Goal: Information Seeking & Learning: Understand process/instructions

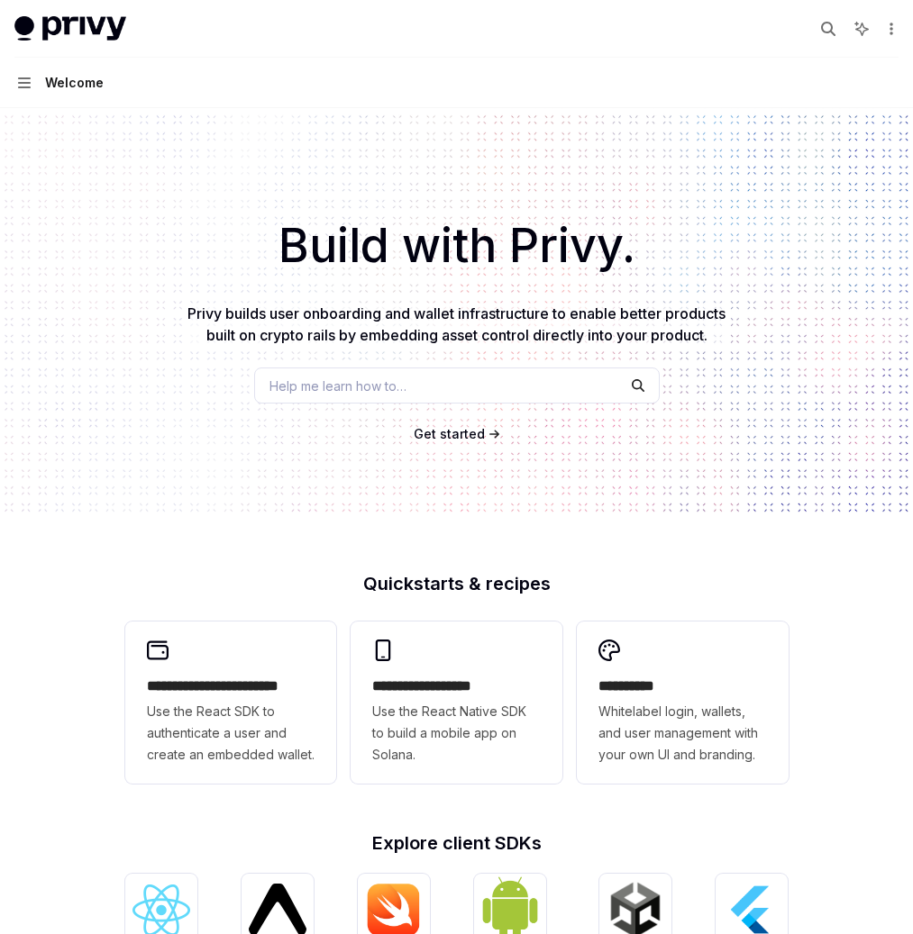
scroll to position [498, 0]
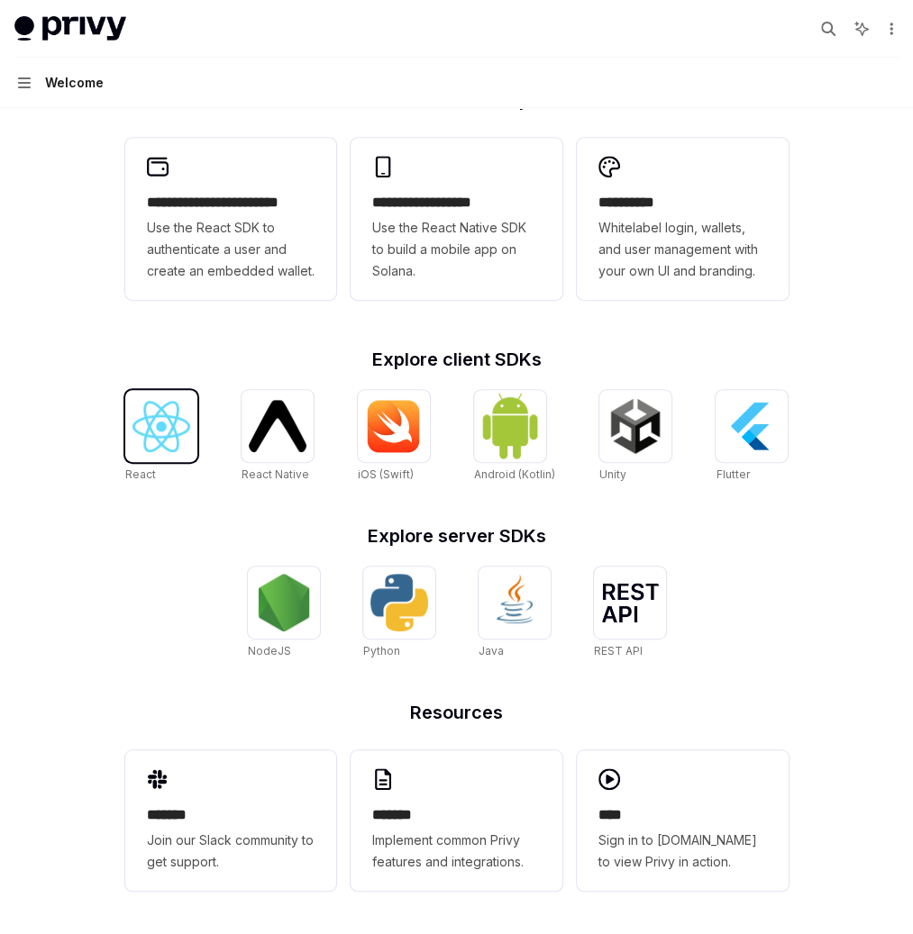
click at [177, 434] on img at bounding box center [161, 426] width 58 height 51
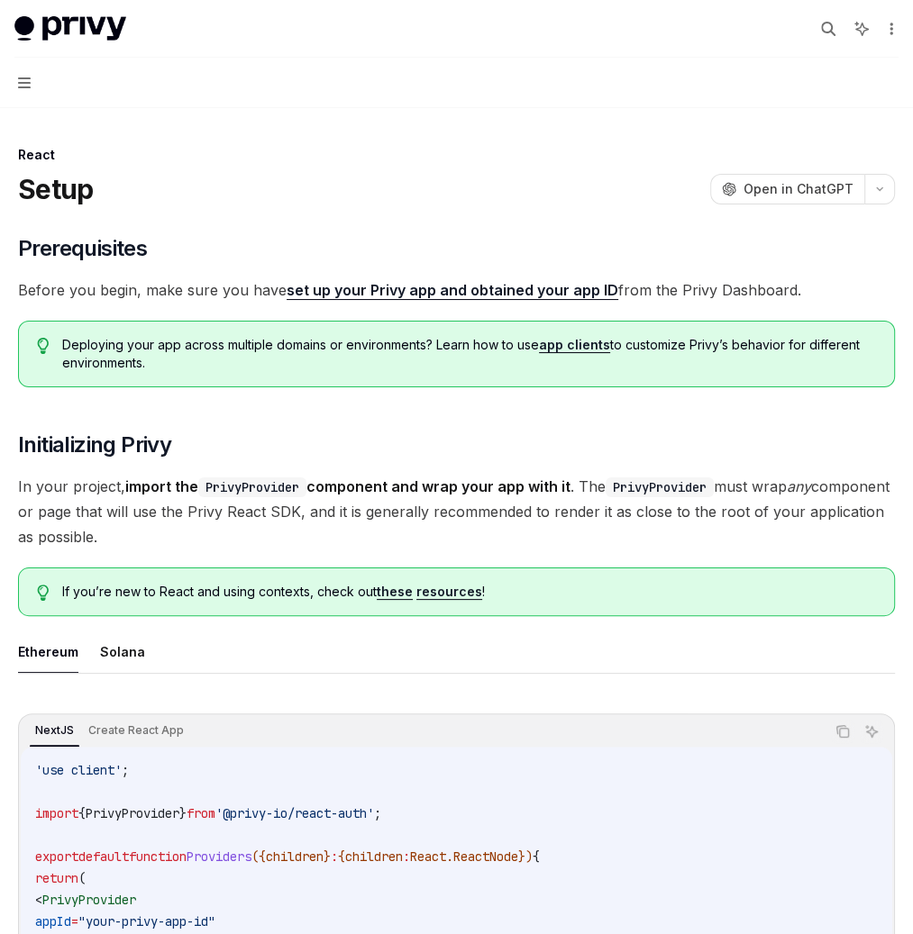
scroll to position [152, 0]
click at [0, 0] on div "Features" at bounding box center [0, 0] width 0 height 0
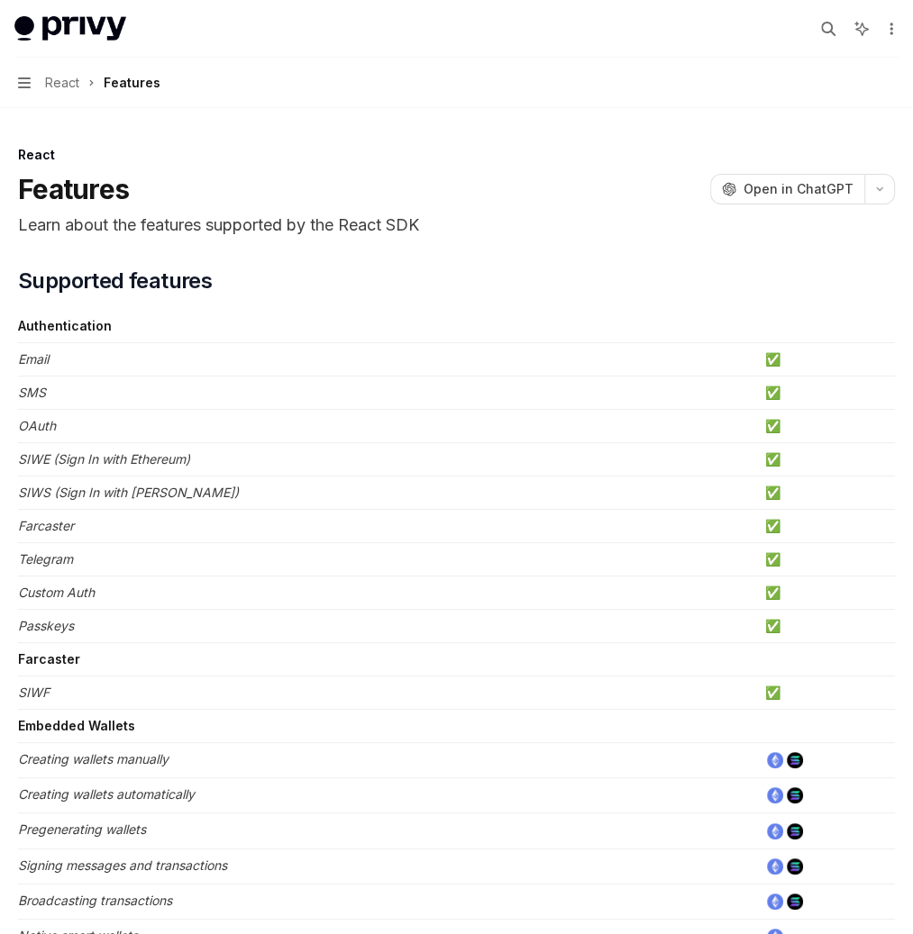
click at [0, 0] on div "Advanced" at bounding box center [0, 0] width 0 height 0
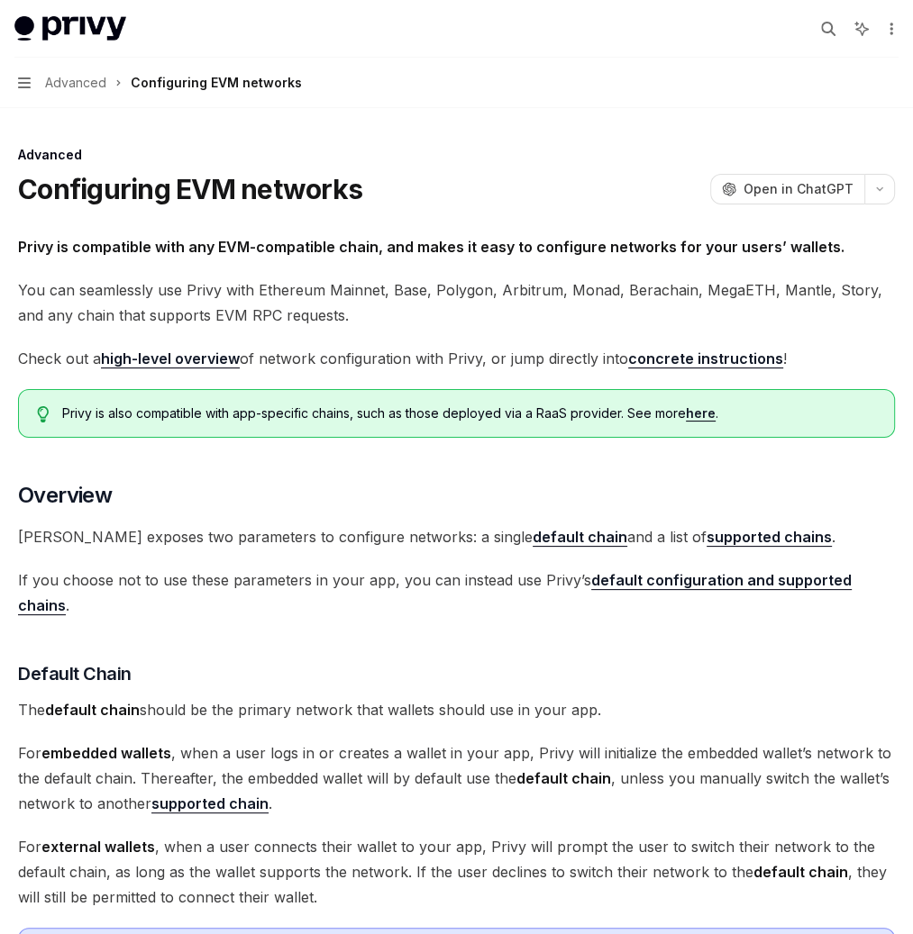
click at [0, 0] on div "Quickstart" at bounding box center [0, 0] width 0 height 0
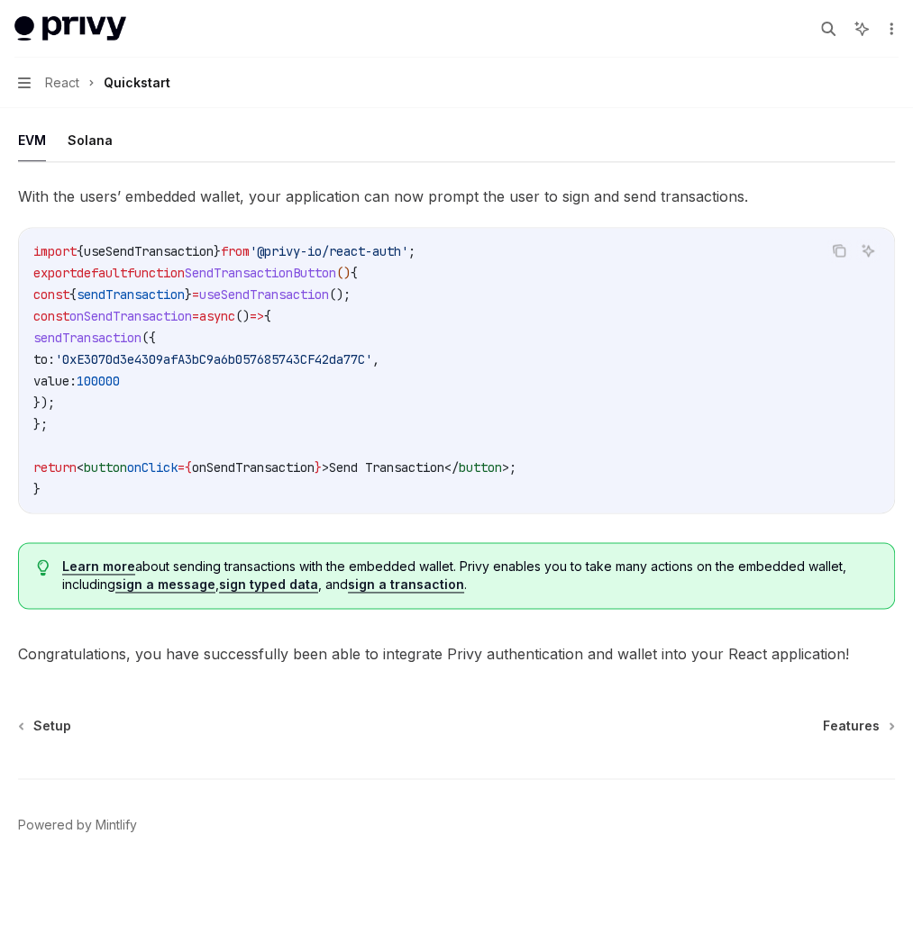
scroll to position [1663, 0]
drag, startPoint x: 575, startPoint y: 549, endPoint x: 826, endPoint y: 551, distance: 251.4
click at [826, 558] on span "Learn more about sending transactions with the embedded wallet. Privy enables y…" at bounding box center [469, 576] width 814 height 36
click at [0, 0] on div "Features" at bounding box center [0, 0] width 0 height 0
type textarea "*"
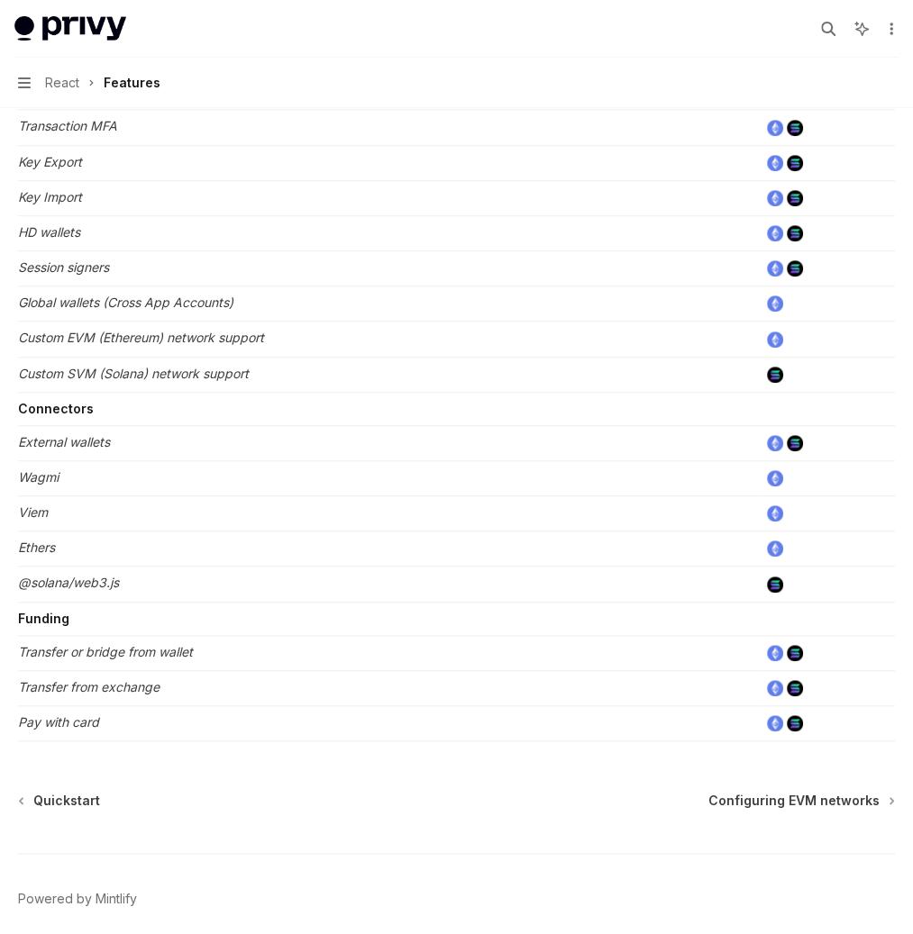
scroll to position [980, 0]
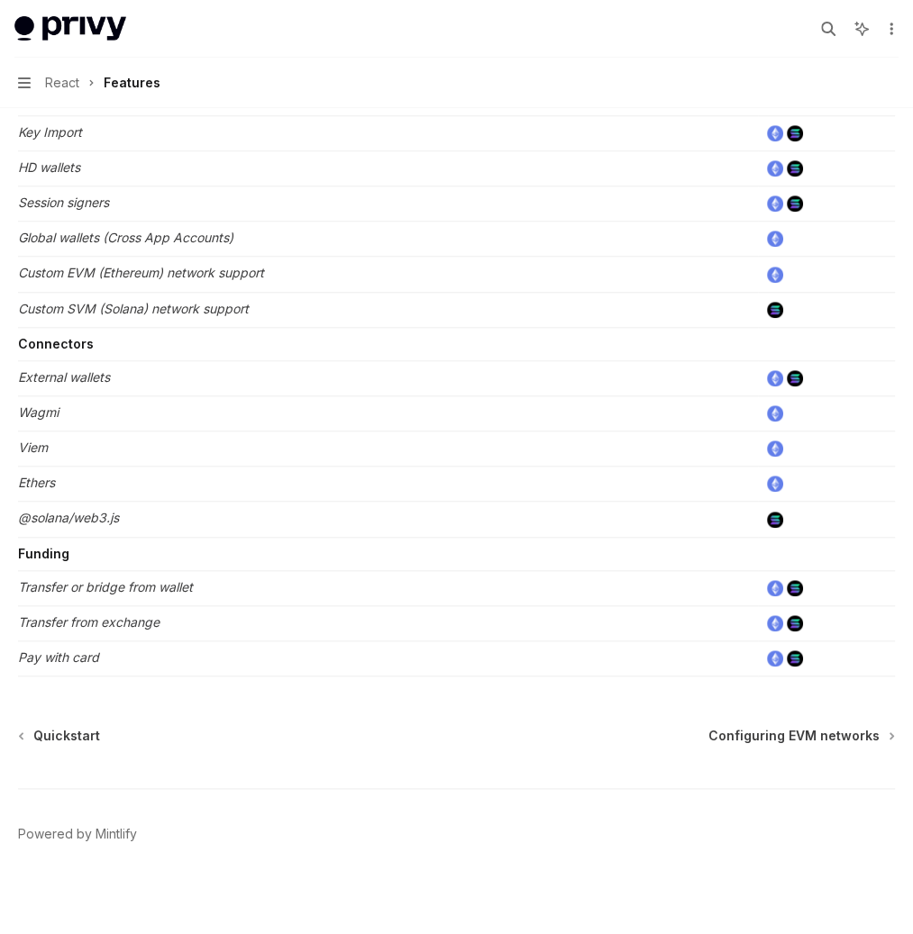
click at [783, 405] on img at bounding box center [775, 413] width 16 height 16
click at [59, 405] on em "Wagmi" at bounding box center [38, 412] width 41 height 15
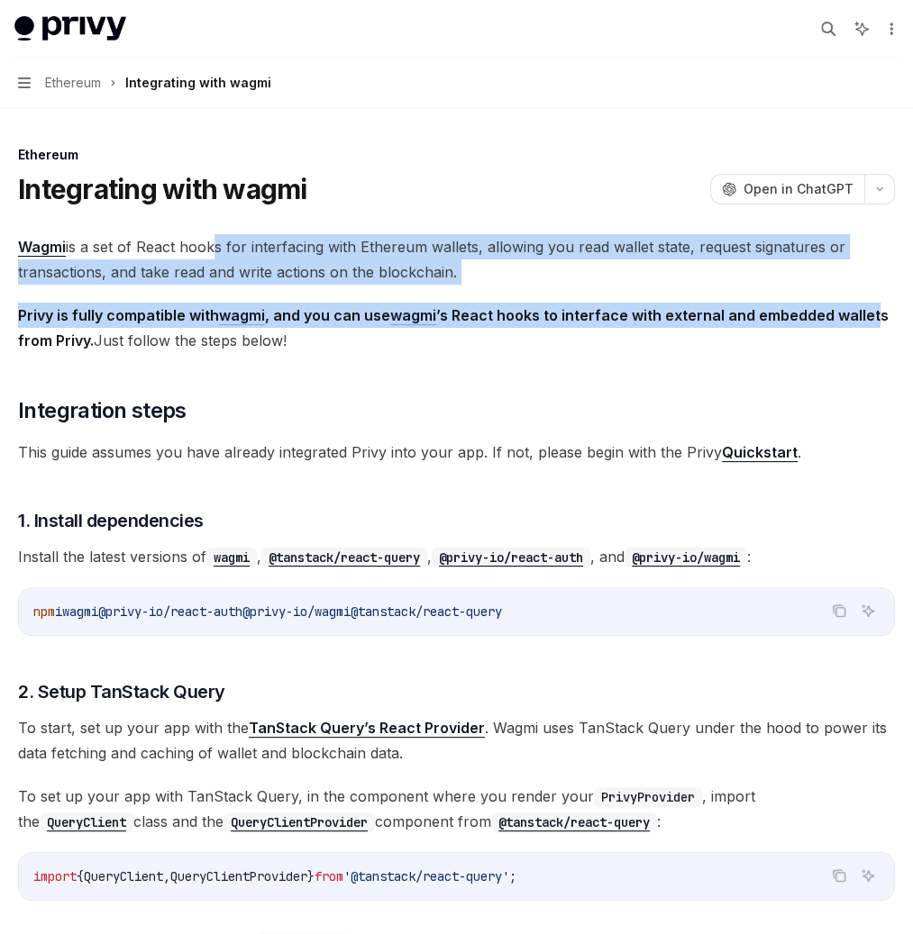
drag, startPoint x: 516, startPoint y: 234, endPoint x: 676, endPoint y: 393, distance: 224.9
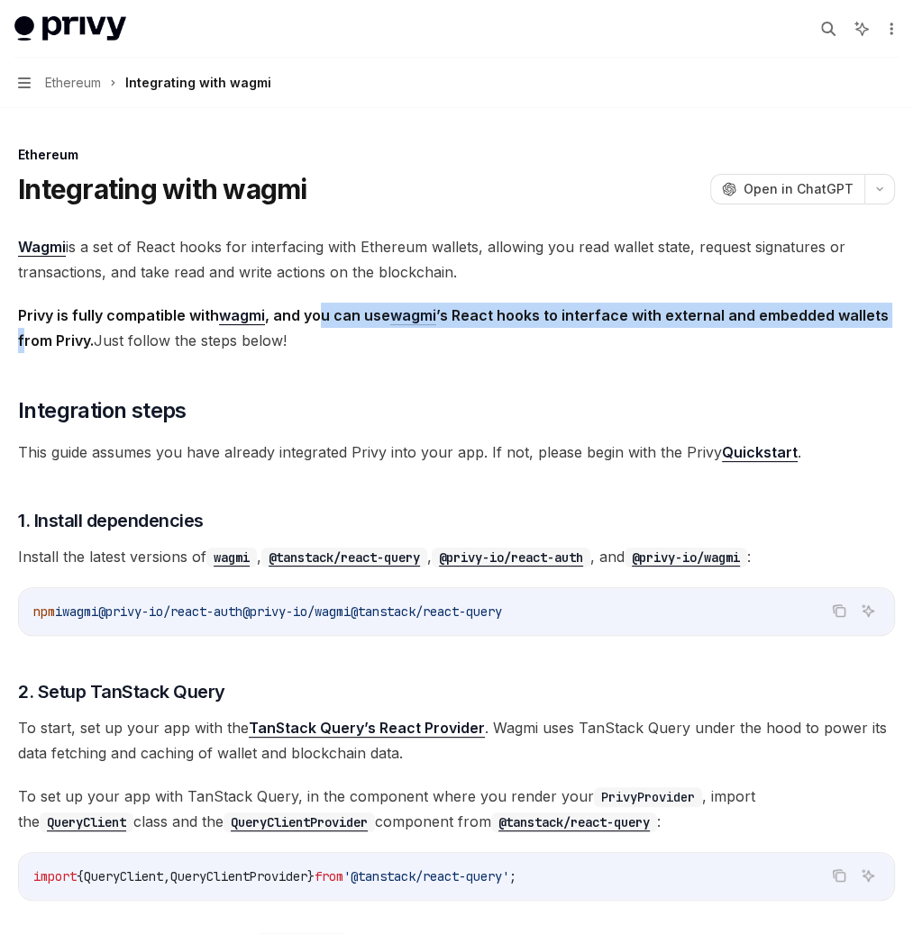
drag, startPoint x: 631, startPoint y: 335, endPoint x: 590, endPoint y: 378, distance: 59.3
click at [654, 350] on strong "Privy is fully compatible with wagmi , and you can use wagmi ’s React hooks to …" at bounding box center [453, 327] width 870 height 43
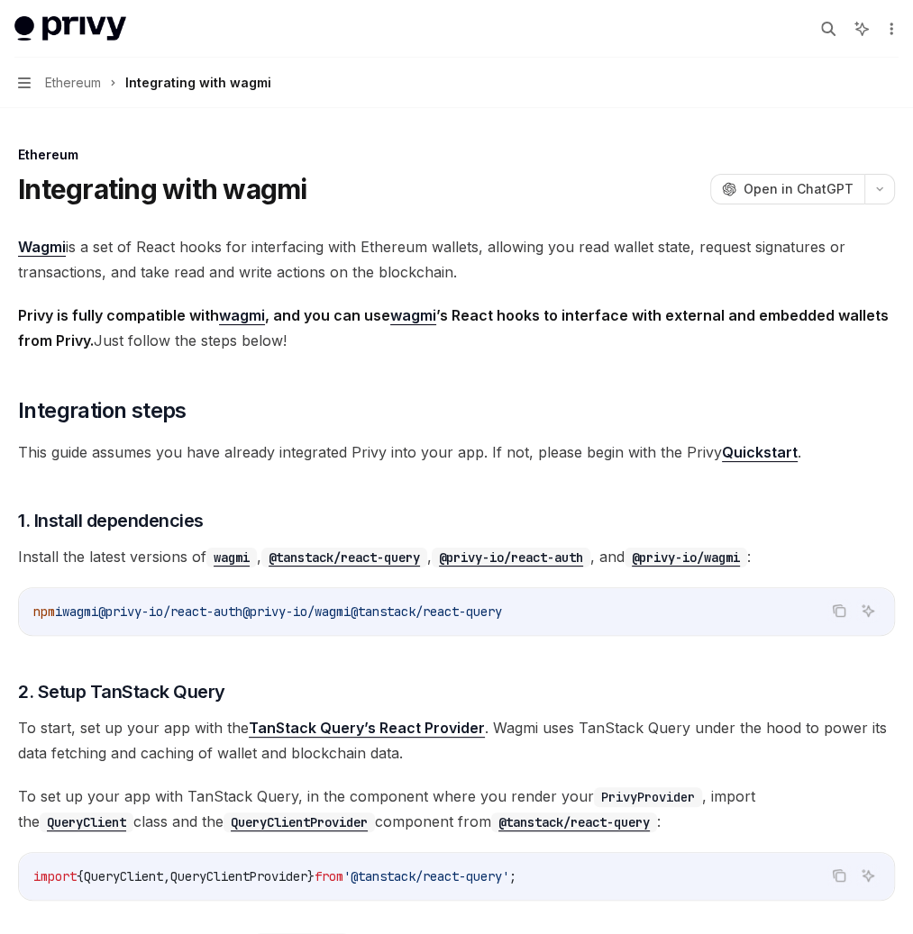
click at [817, 353] on span "Privy is fully compatible with wagmi , and you can use wagmi ’s React hooks to …" at bounding box center [456, 328] width 877 height 50
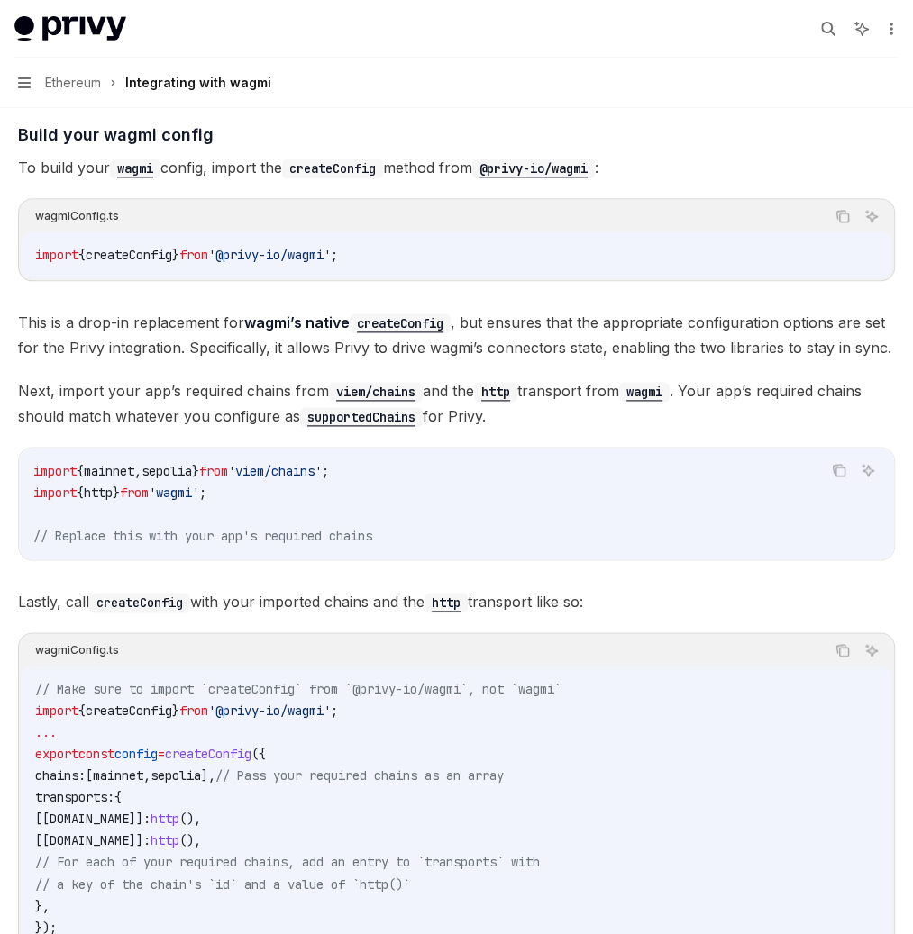
scroll to position [1402, 0]
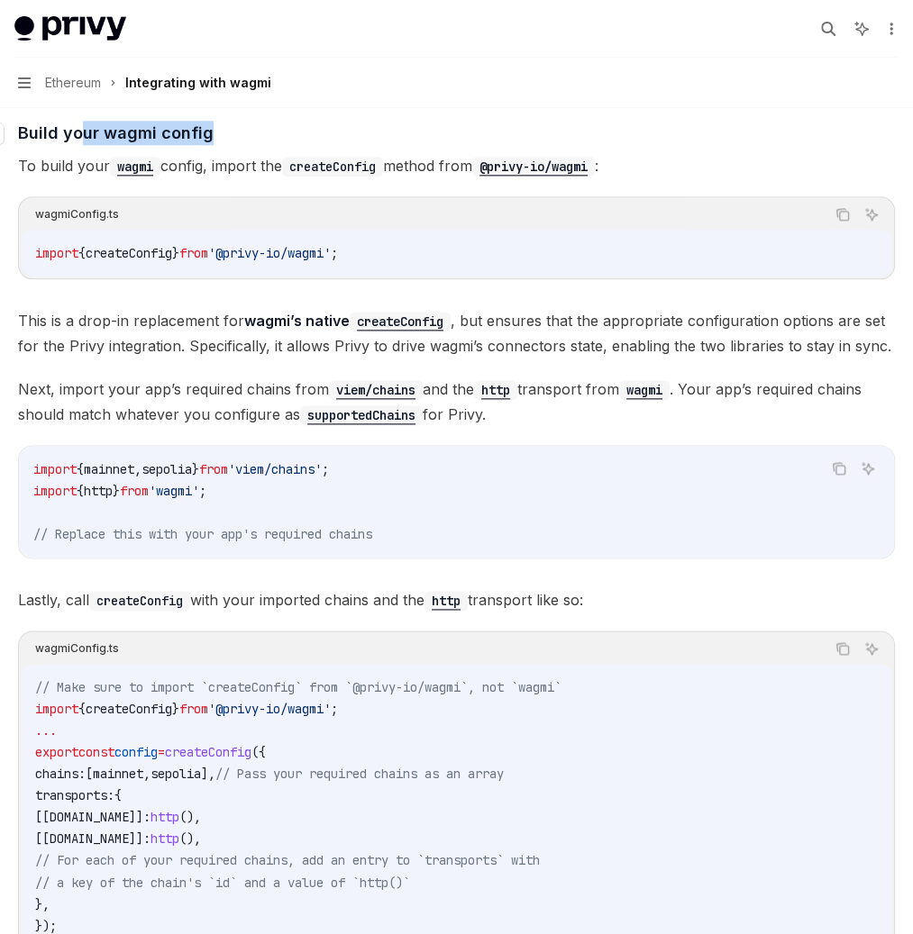
drag, startPoint x: 393, startPoint y: 389, endPoint x: 555, endPoint y: 397, distance: 162.4
click at [555, 145] on h4 "​ Build your wagmi config" at bounding box center [456, 133] width 877 height 24
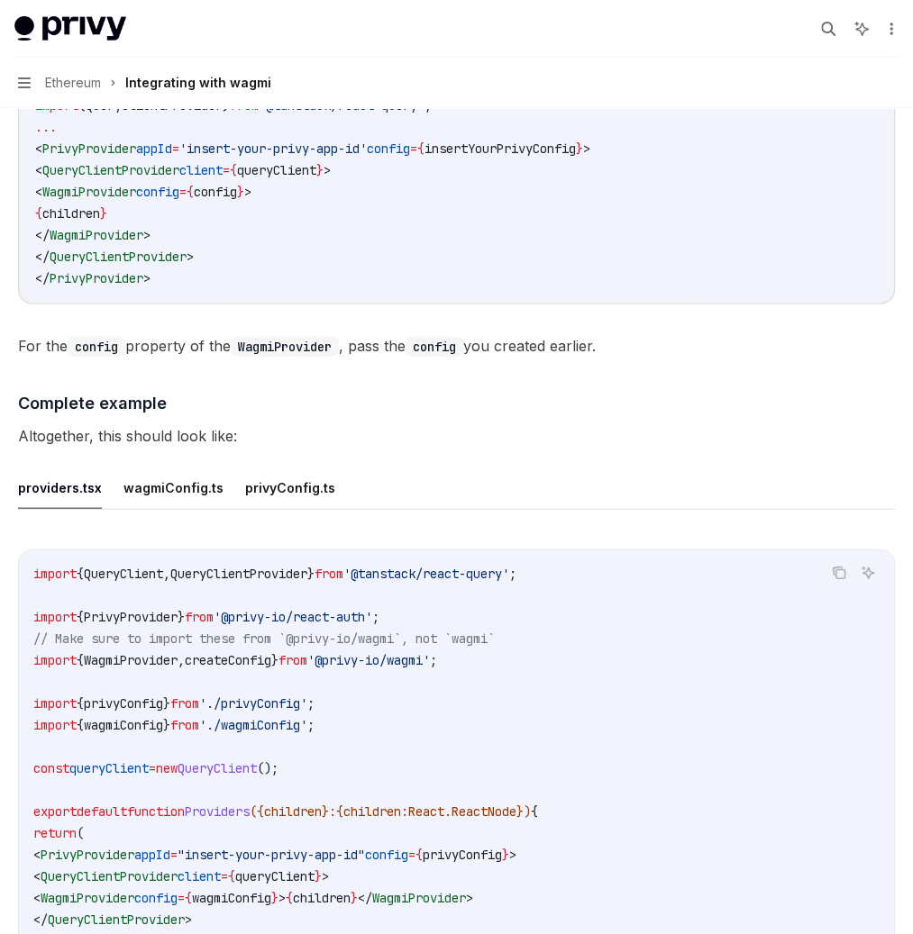
scroll to position [2745, 0]
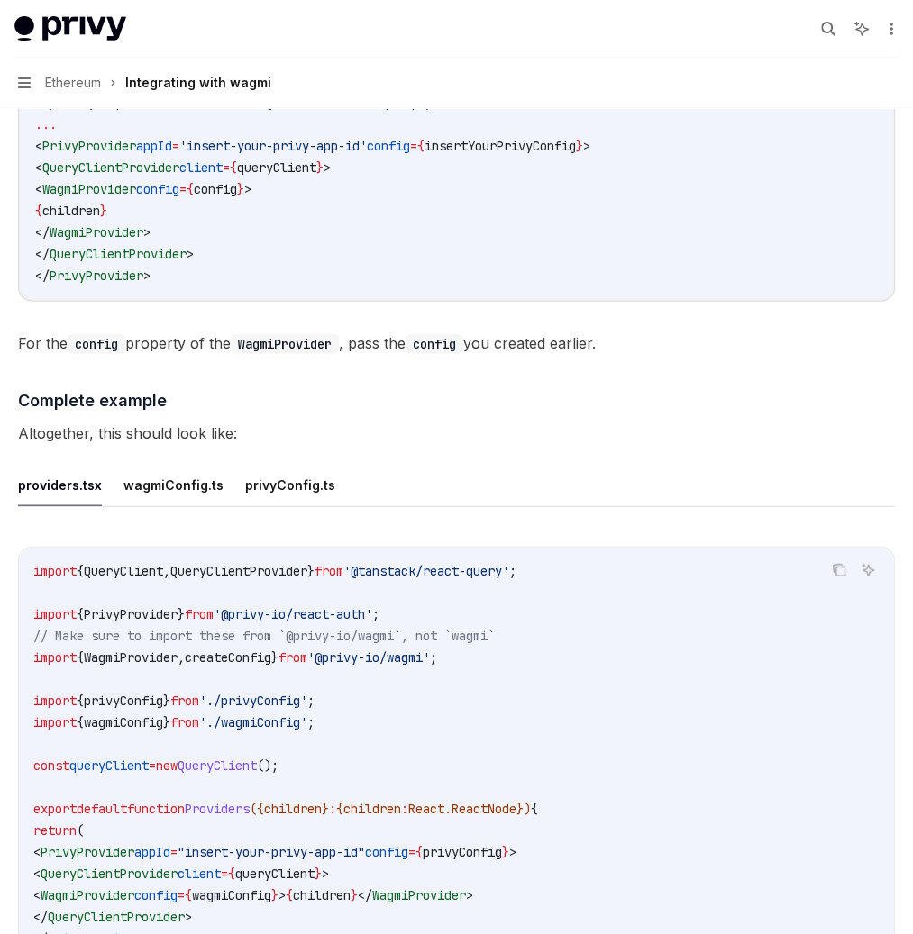
click at [338, 89] on span "'@privy-io/wagmi'" at bounding box center [276, 81] width 123 height 16
copy code "import { WagmiProvider } from '@privy-io/wagmi' ;"
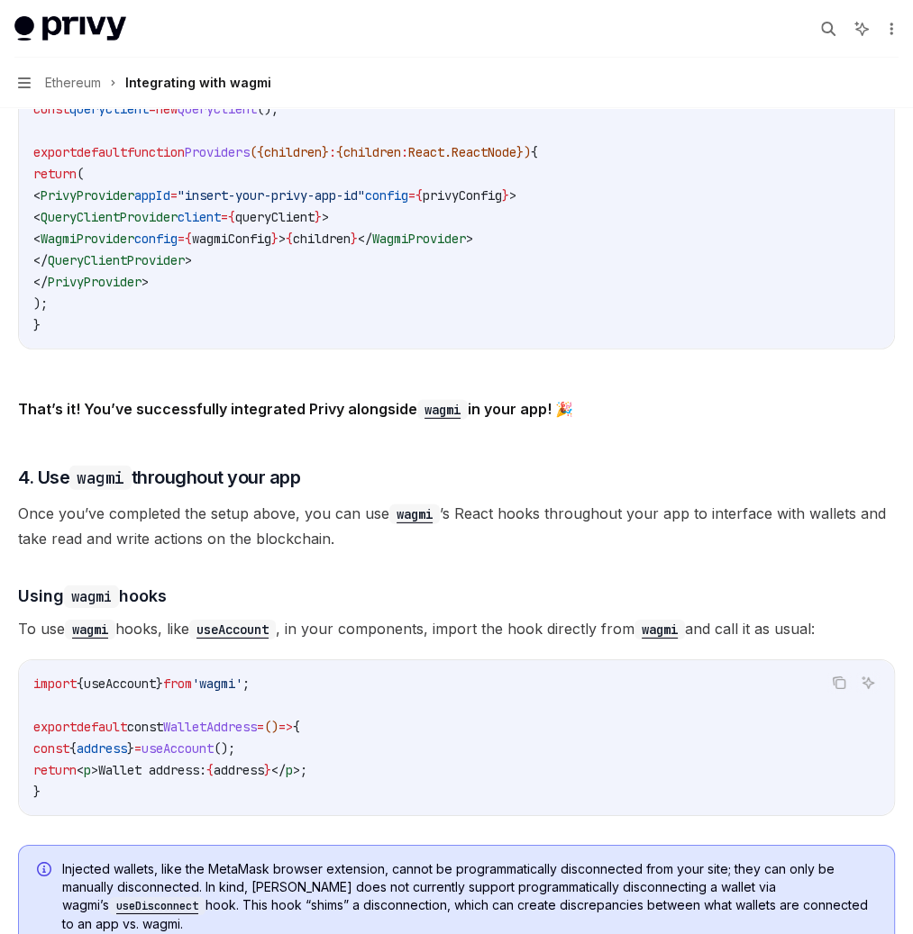
scroll to position [3424, 0]
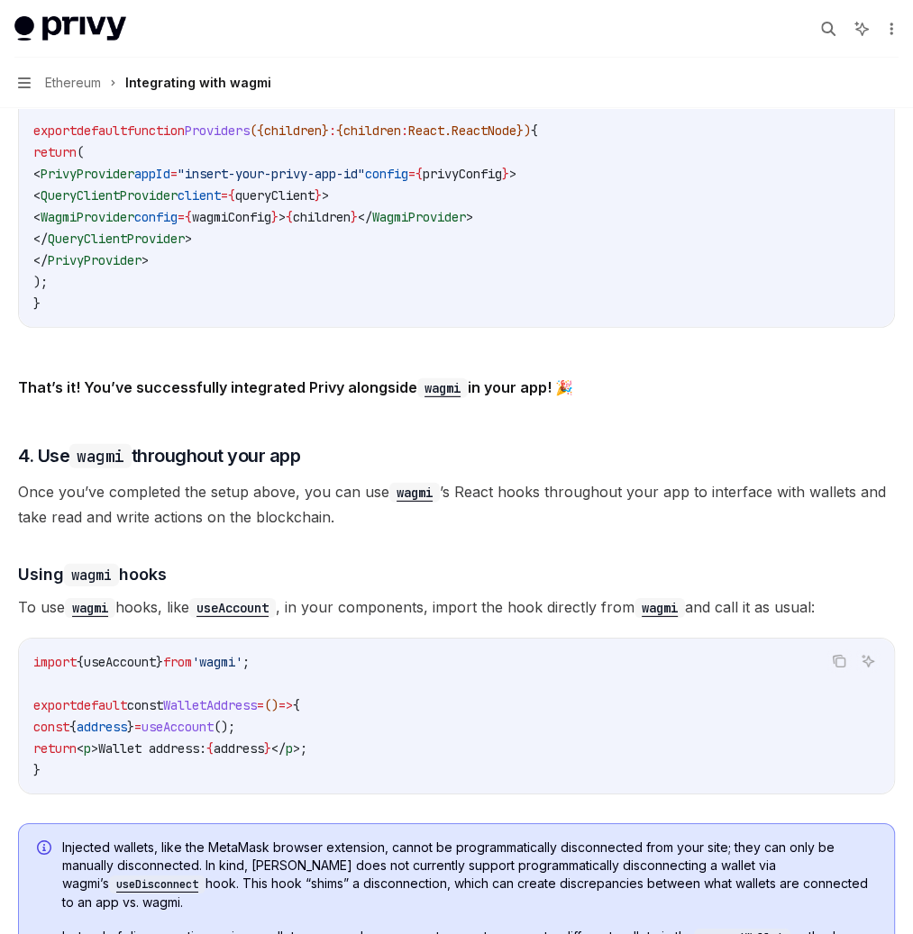
type textarea "*"
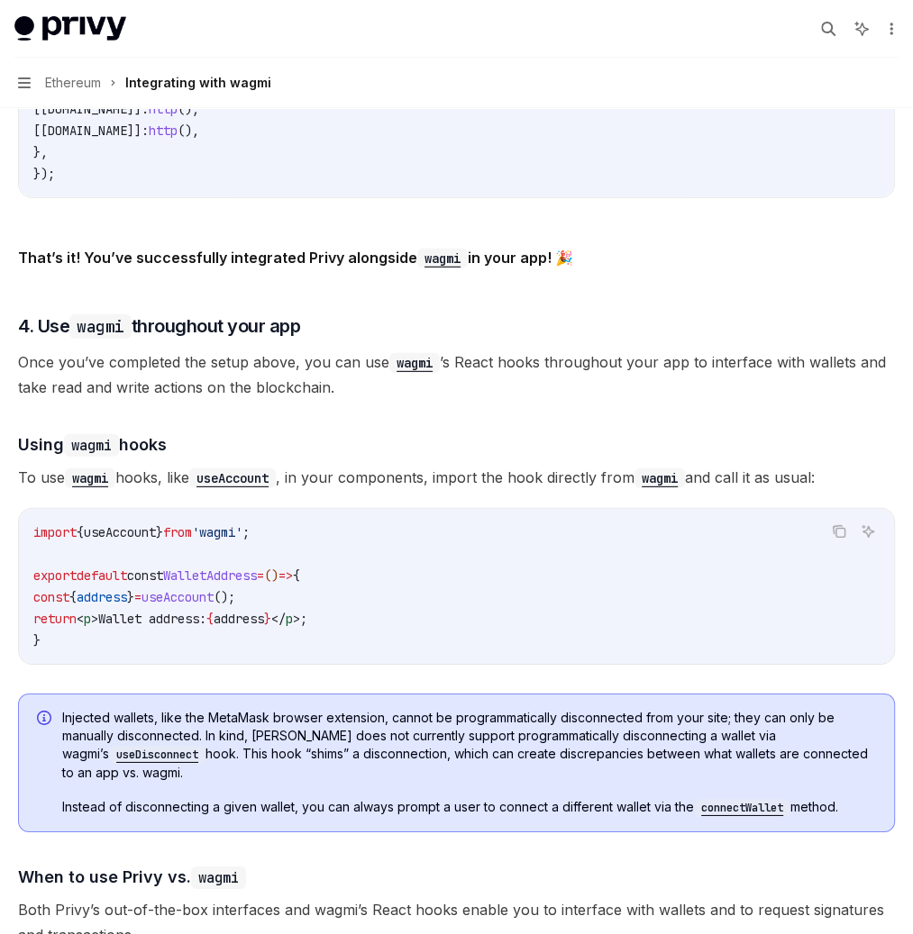
drag, startPoint x: 554, startPoint y: 453, endPoint x: 667, endPoint y: 457, distance: 112.7
copy span "@privy-io/wagmi"
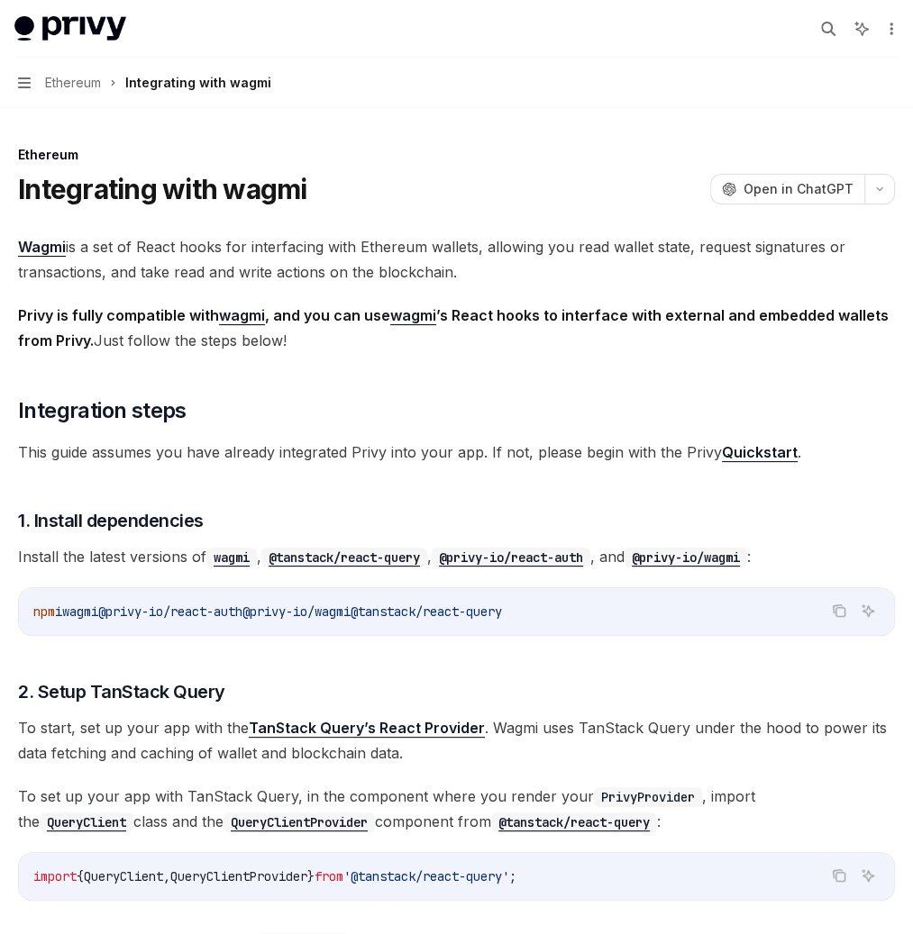
drag, startPoint x: 554, startPoint y: 701, endPoint x: 670, endPoint y: 712, distance: 116.7
click at [502, 620] on span "npm i wagmi @privy-io/react-auth @privy-io/wagmi @tanstack/react-query" at bounding box center [267, 612] width 469 height 16
copy span "@privy-io/wagmi"
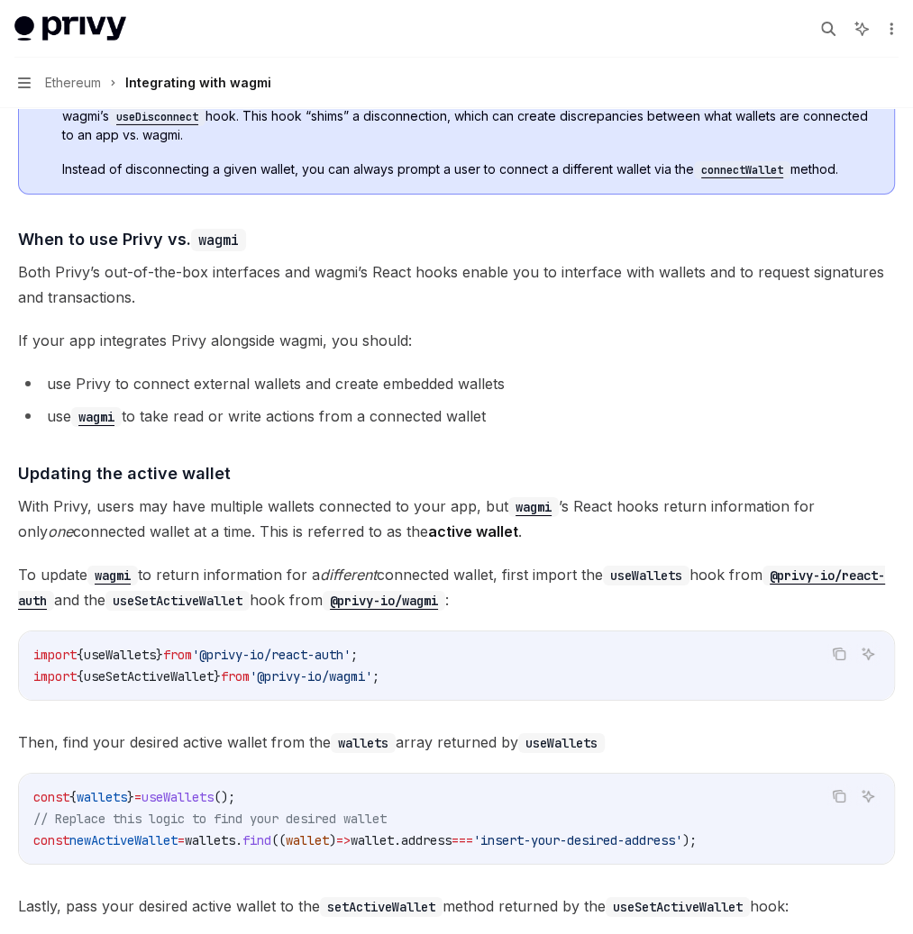
scroll to position [4062, 0]
click at [0, 0] on span "Dashboard" at bounding box center [0, 0] width 0 height 0
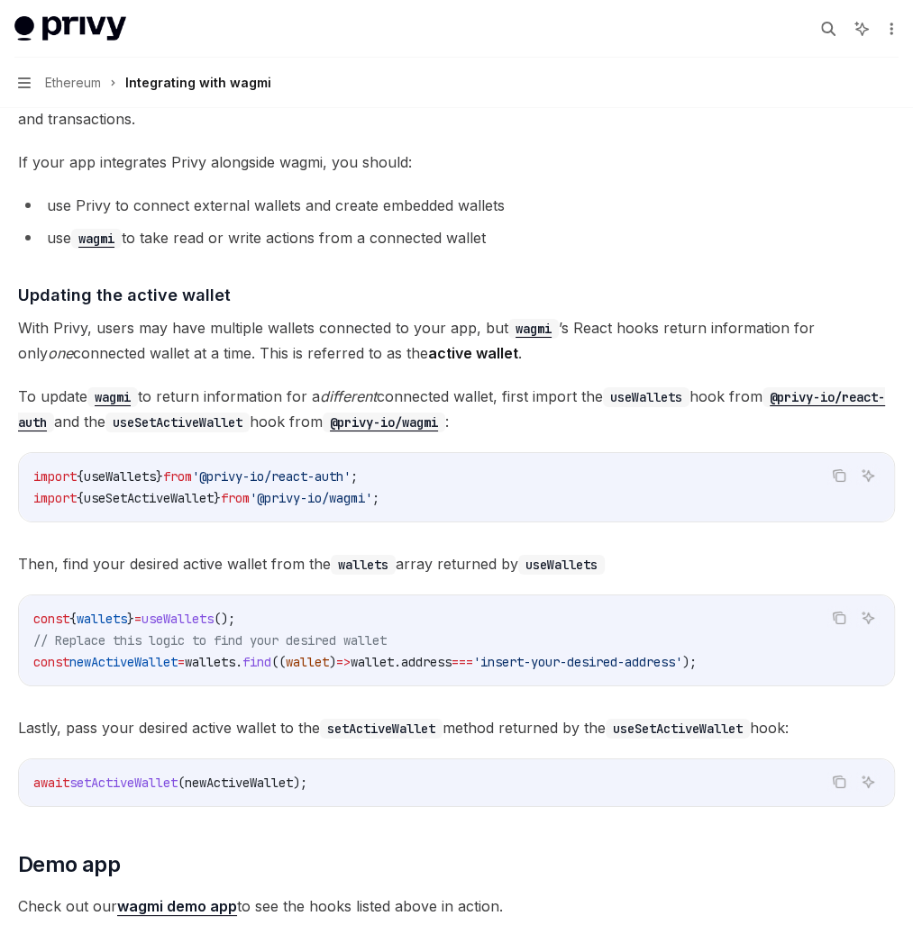
scroll to position [4247, 0]
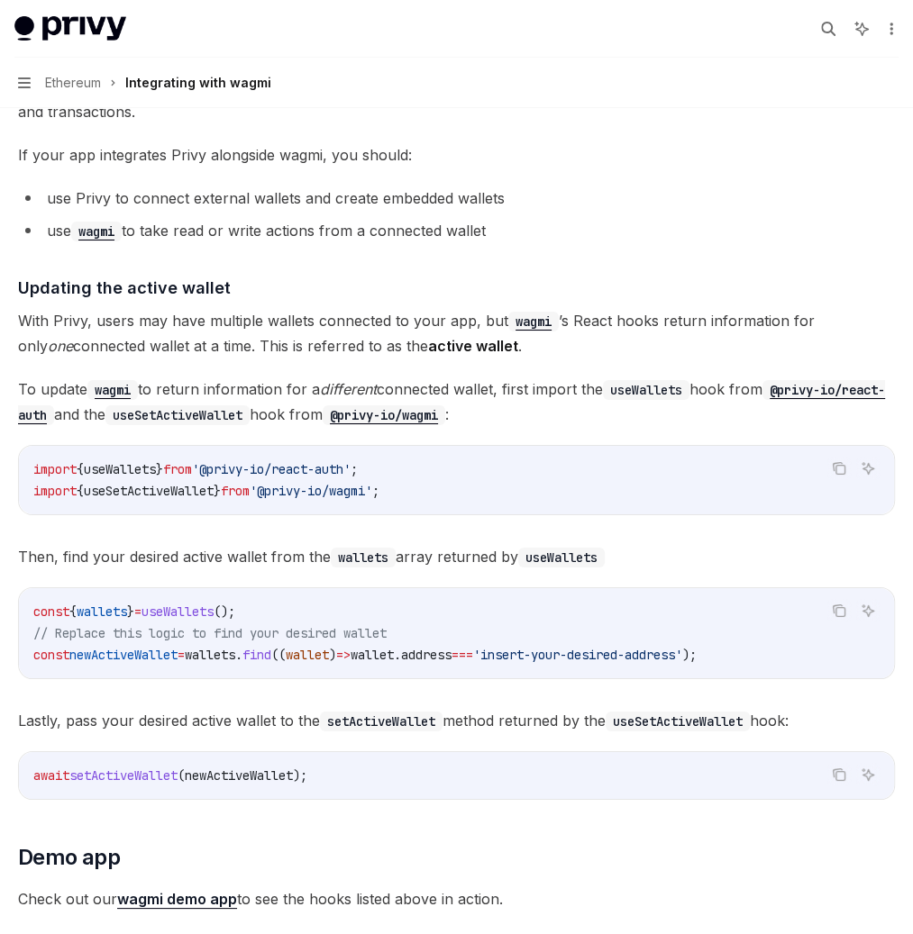
drag, startPoint x: 502, startPoint y: 469, endPoint x: 516, endPoint y: 469, distance: 14.4
drag, startPoint x: 505, startPoint y: 478, endPoint x: 629, endPoint y: 473, distance: 123.5
drag, startPoint x: 422, startPoint y: 496, endPoint x: 724, endPoint y: 528, distance: 304.4
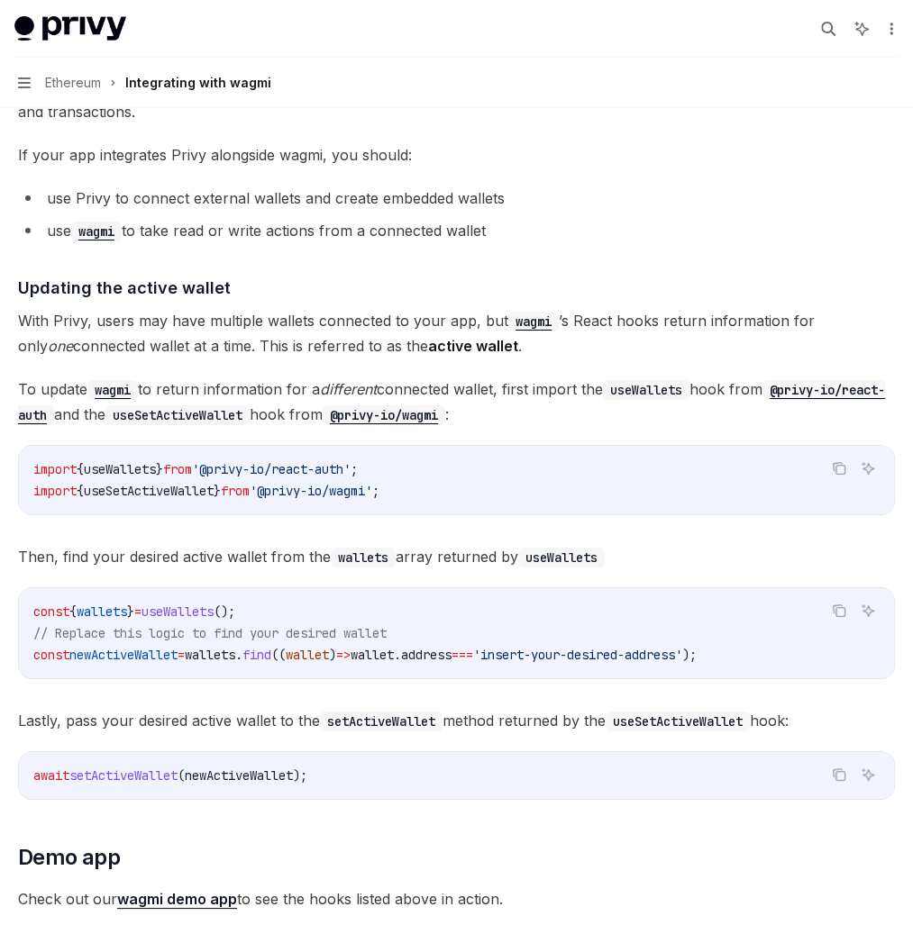
drag, startPoint x: 423, startPoint y: 569, endPoint x: 780, endPoint y: 574, distance: 356.8
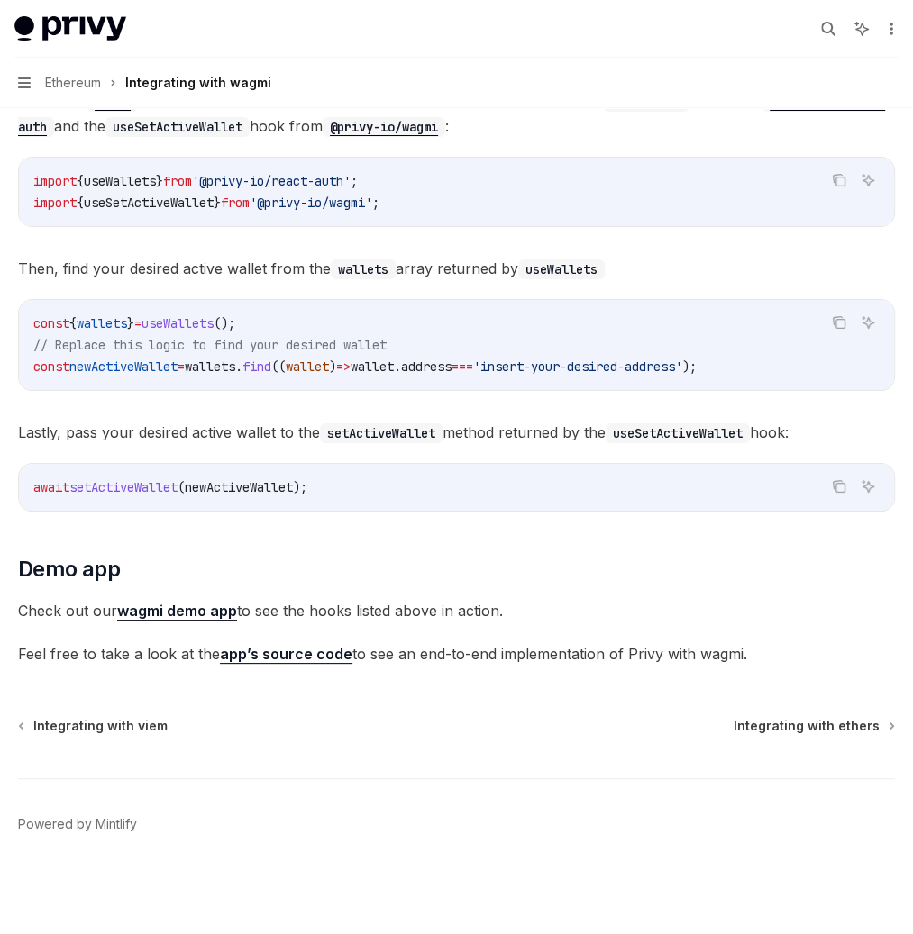
scroll to position [4545, 0]
drag, startPoint x: 345, startPoint y: 390, endPoint x: 819, endPoint y: 440, distance: 476.5
drag, startPoint x: 370, startPoint y: 451, endPoint x: 769, endPoint y: 487, distance: 400.7
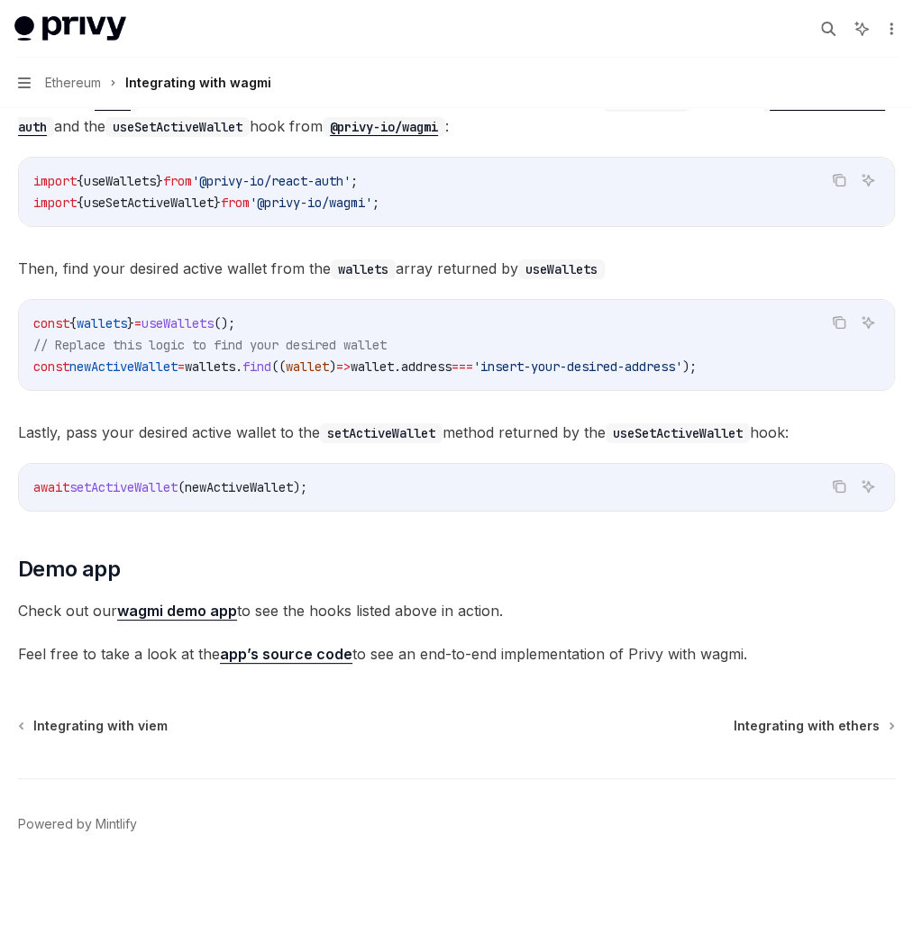
drag, startPoint x: 401, startPoint y: 500, endPoint x: 622, endPoint y: 502, distance: 220.8
drag, startPoint x: 661, startPoint y: 504, endPoint x: 818, endPoint y: 503, distance: 156.8
drag, startPoint x: 344, startPoint y: 531, endPoint x: 860, endPoint y: 534, distance: 516.3
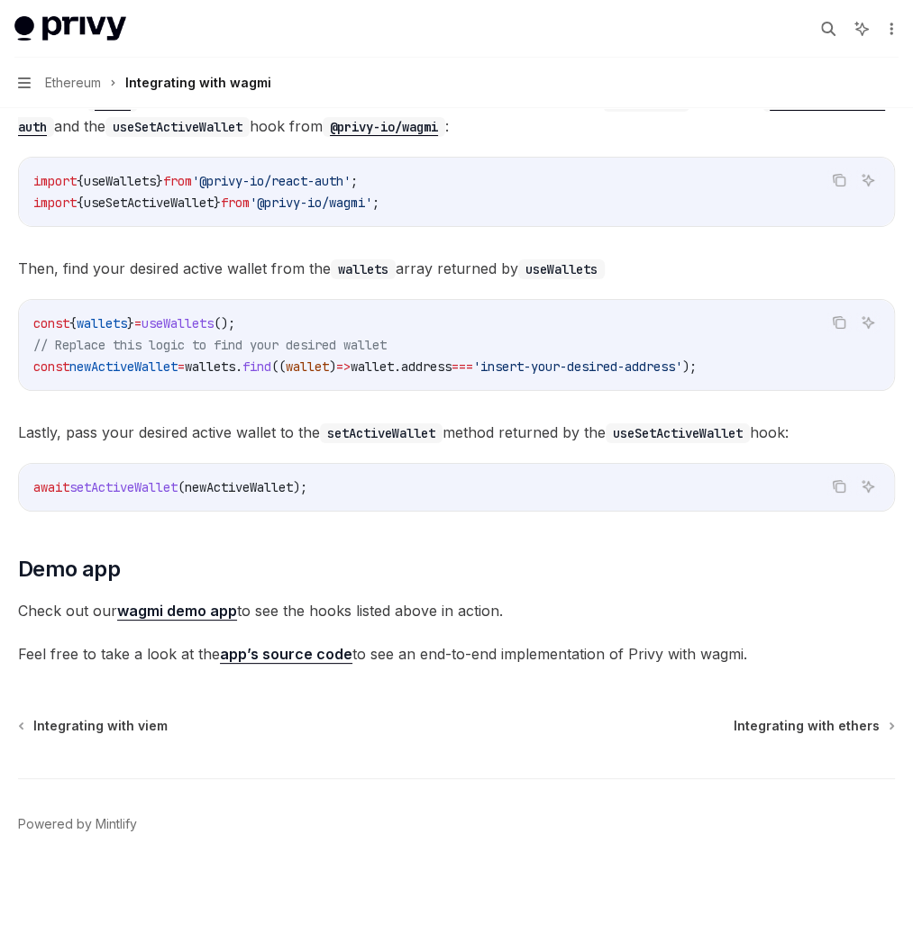
click at [192, 189] on span "from" at bounding box center [177, 181] width 29 height 16
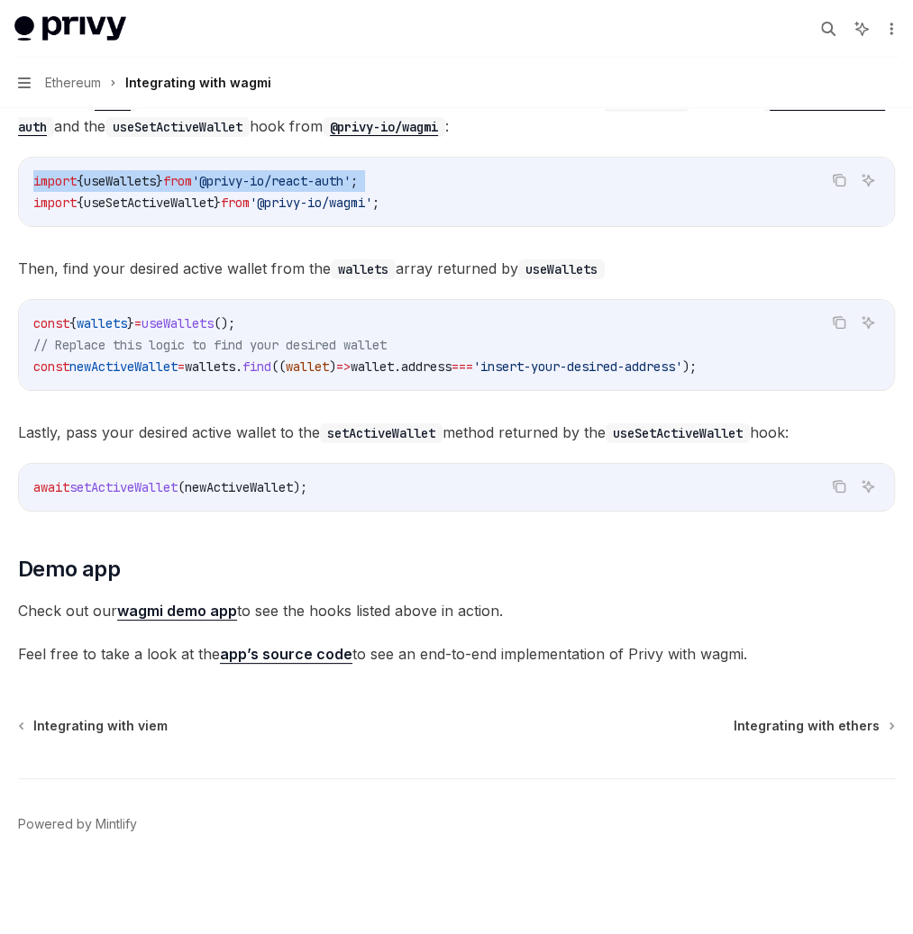
copy code "import { useWallets } from '@privy-io/react-auth' ;"
drag, startPoint x: 742, startPoint y: 265, endPoint x: 316, endPoint y: 221, distance: 427.6
copy code "import { useWallets } from '@privy-io/react-auth' ; import { useSetActiveWallet…"
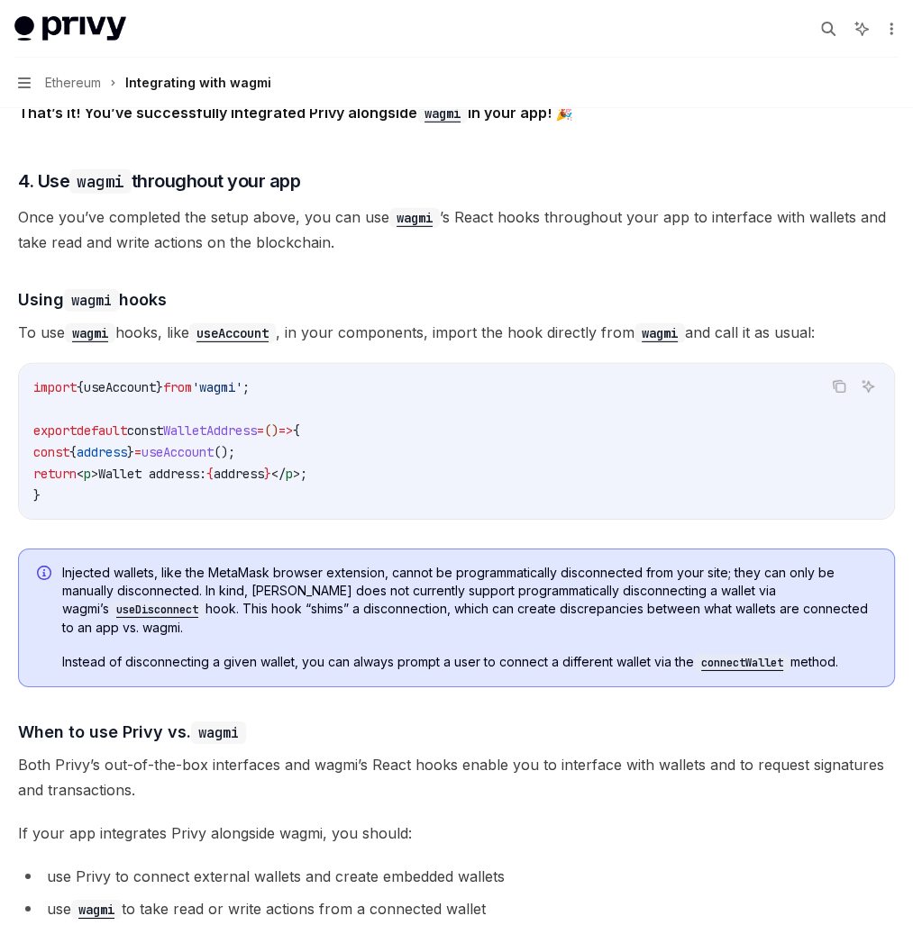
scroll to position [3568, 0]
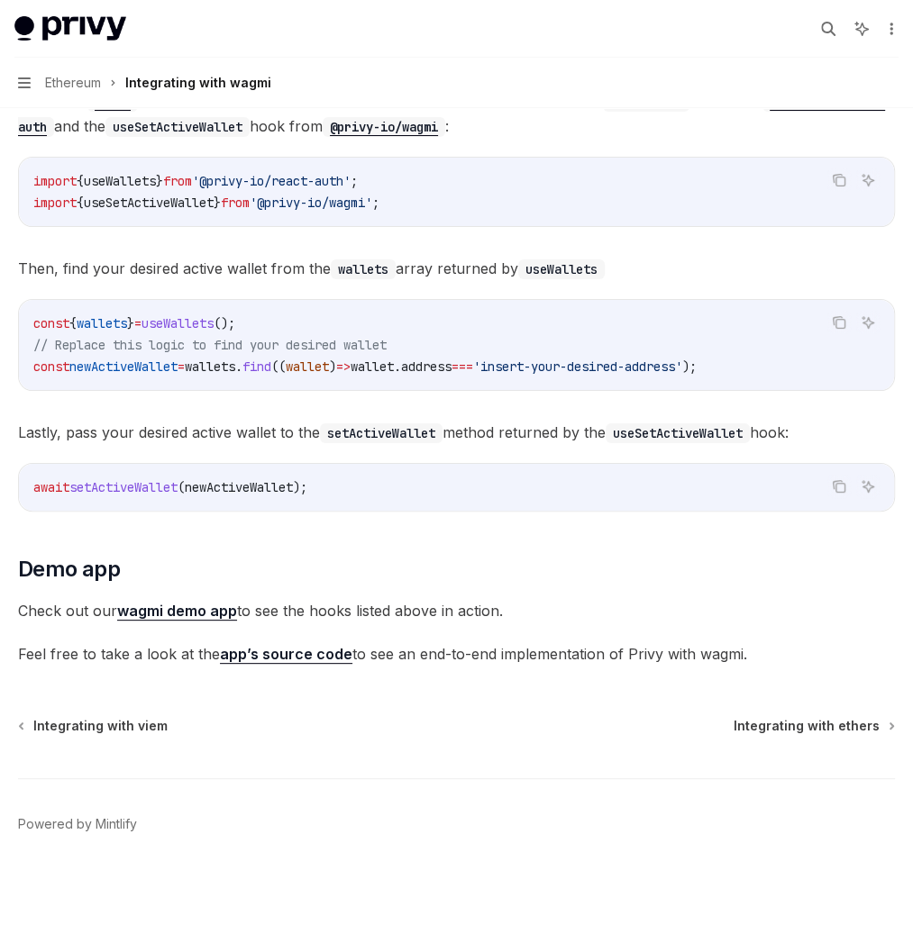
click at [350, 189] on span "'@privy-io/react-auth'" at bounding box center [271, 181] width 159 height 16
copy code "import { useWallets } from '@privy-io/react-auth' ;"
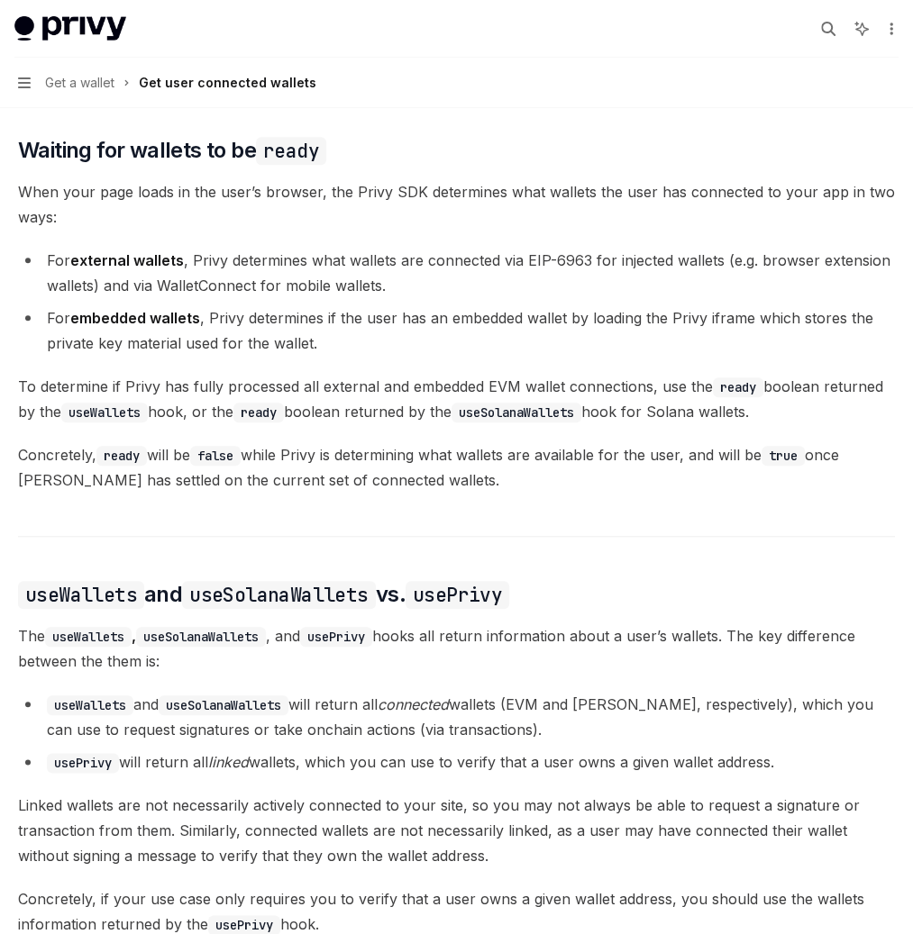
scroll to position [969, 0]
